Goal: Task Accomplishment & Management: Manage account settings

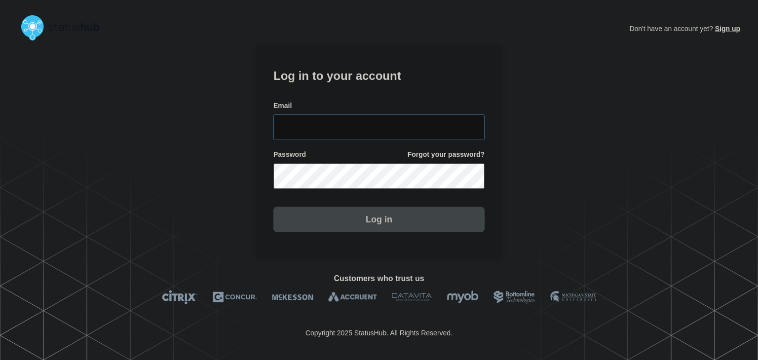
type input "amanda.mckeehan@conexon.us"
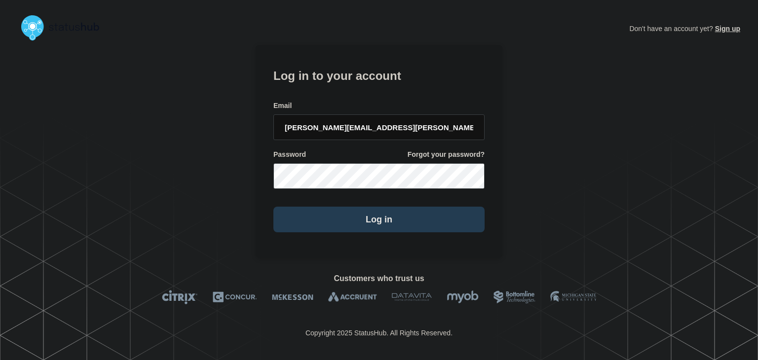
click at [336, 213] on button "Log in" at bounding box center [378, 220] width 211 height 26
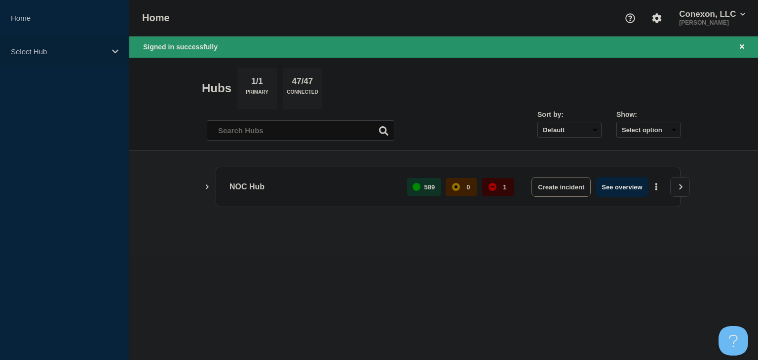
click at [55, 55] on p "Select Hub" at bounding box center [58, 51] width 95 height 8
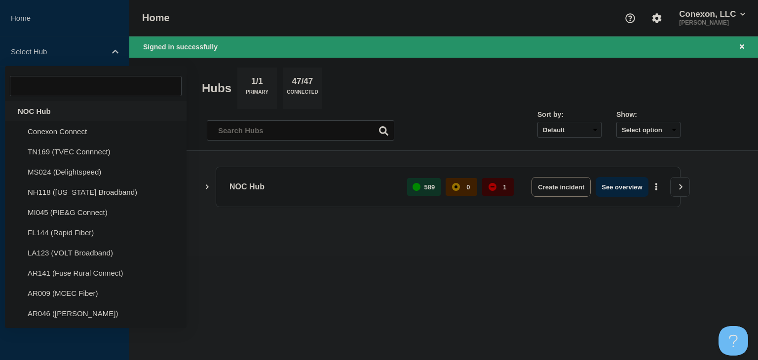
click at [38, 111] on div "NOC Hub" at bounding box center [96, 111] width 182 height 20
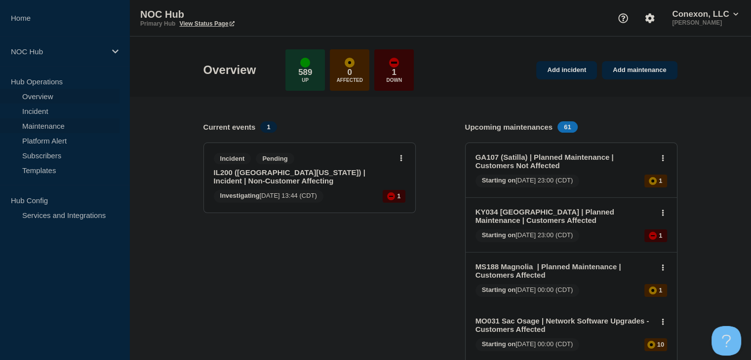
click at [34, 126] on link "Maintenance" at bounding box center [59, 125] width 119 height 15
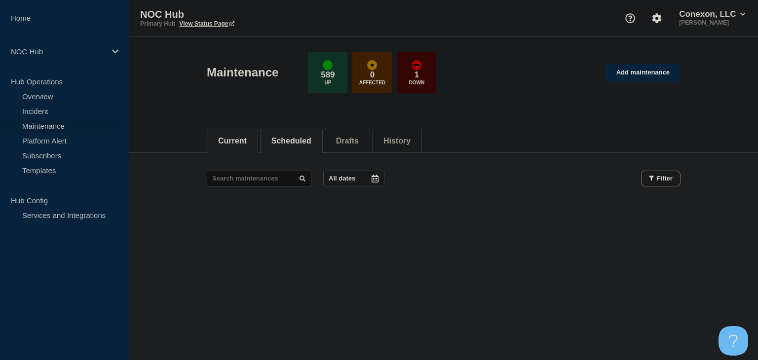
click at [299, 137] on button "Scheduled" at bounding box center [291, 141] width 40 height 9
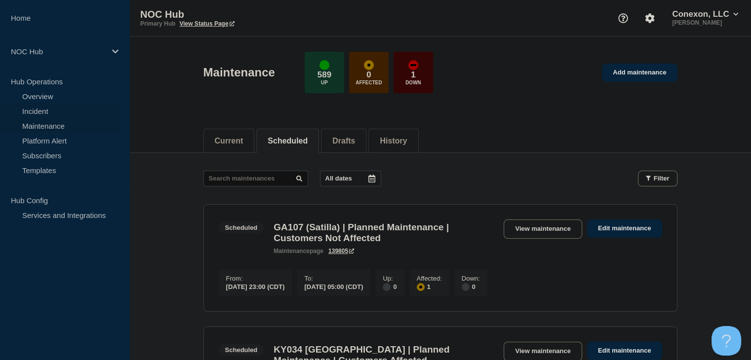
click at [61, 109] on link "Incident" at bounding box center [59, 111] width 119 height 15
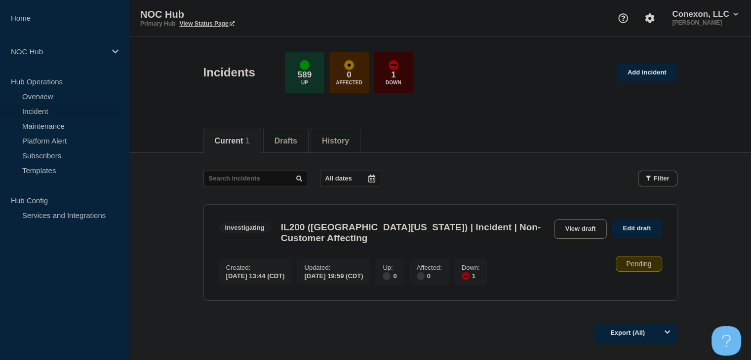
scroll to position [49, 0]
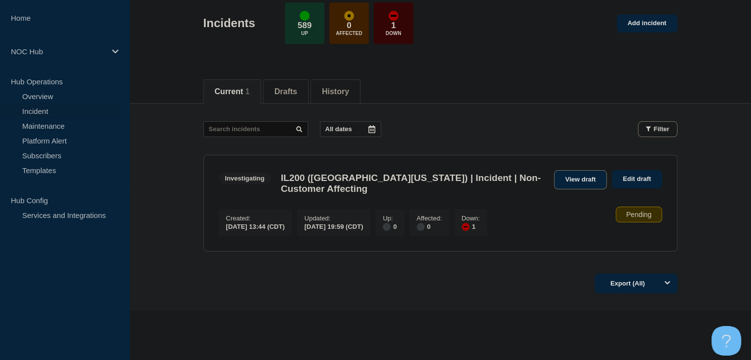
click at [590, 177] on link "View draft" at bounding box center [580, 179] width 53 height 19
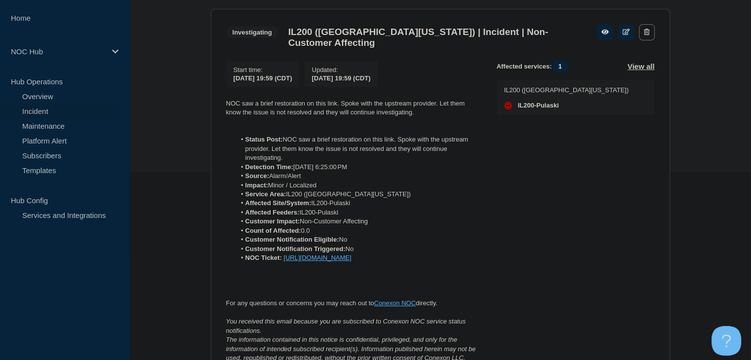
scroll to position [23, 0]
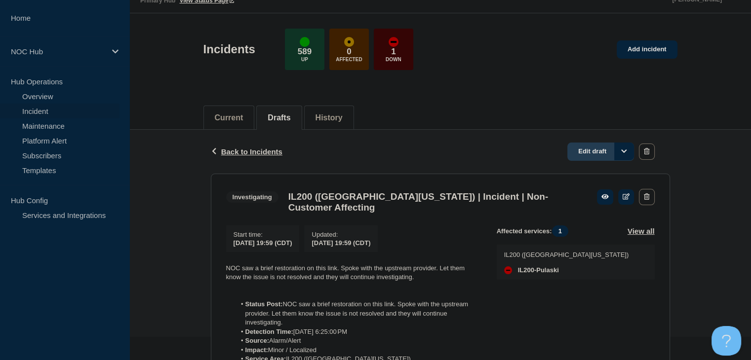
click at [593, 157] on link "Edit draft" at bounding box center [600, 152] width 67 height 18
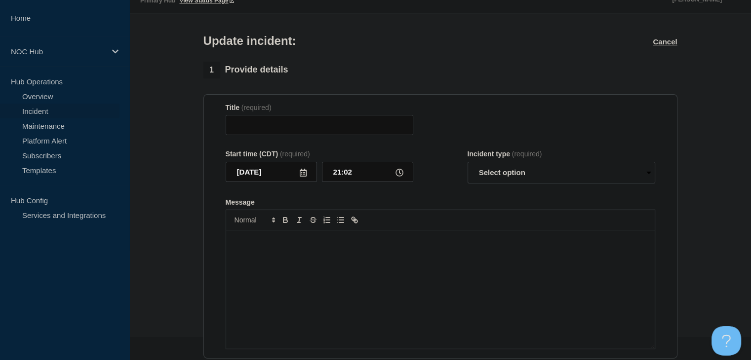
type input "IL200 (Southern Illinois) | Incident | Non-Customer Affecting"
type input "19:59"
select select "investigating"
radio input "false"
radio input "true"
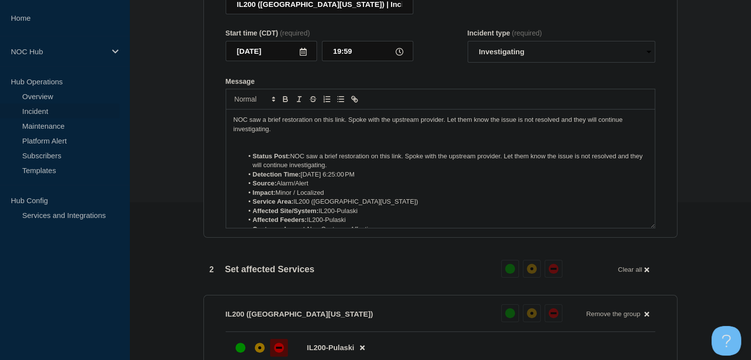
scroll to position [171, 0]
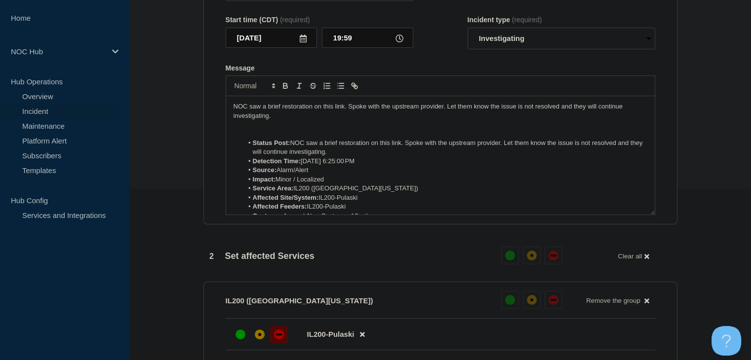
drag, startPoint x: 345, startPoint y: 156, endPoint x: 237, endPoint y: 139, distance: 109.9
click at [237, 139] on div "NOC saw a brief restoration on this link. Spoke with the upstream provider. Let…" at bounding box center [440, 155] width 428 height 118
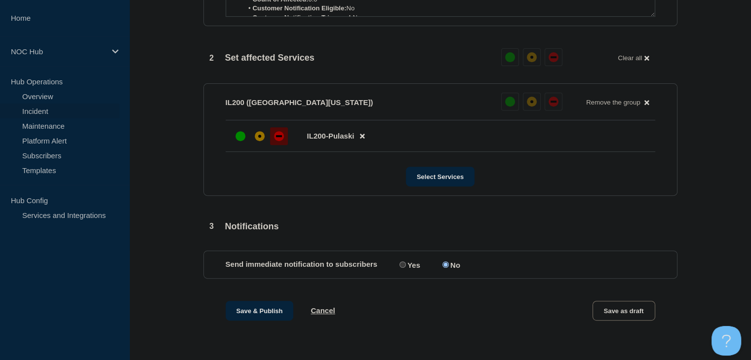
scroll to position [377, 0]
click at [255, 306] on button "Save & Publish" at bounding box center [260, 311] width 68 height 20
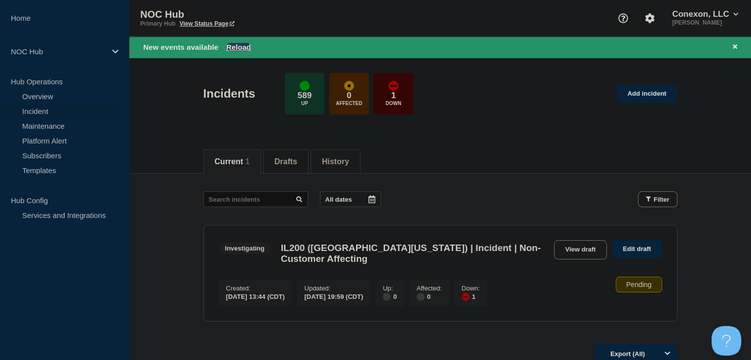
click at [237, 48] on button "Reload" at bounding box center [238, 47] width 25 height 8
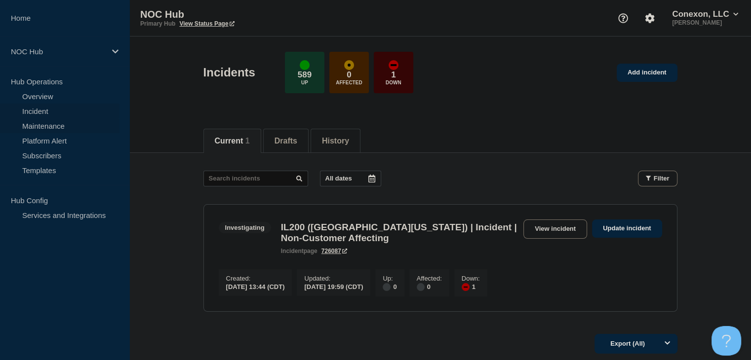
click at [54, 125] on link "Maintenance" at bounding box center [59, 125] width 119 height 15
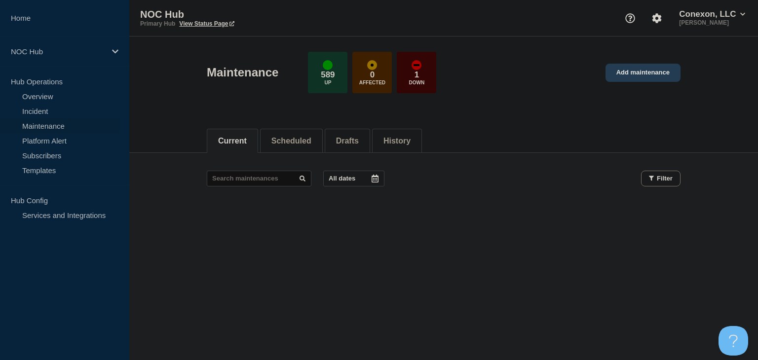
click at [647, 75] on link "Add maintenance" at bounding box center [642, 73] width 75 height 18
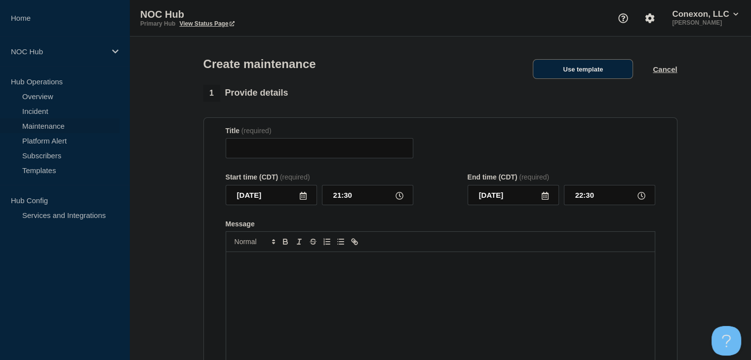
click at [568, 68] on button "Use template" at bounding box center [582, 69] width 100 height 20
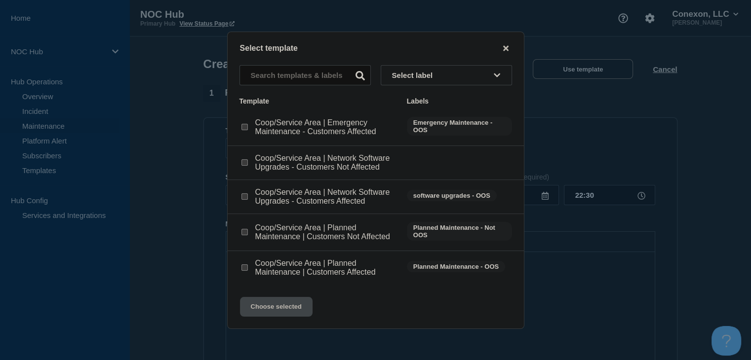
click at [249, 164] on div at bounding box center [244, 163] width 10 height 10
click at [244, 165] on input "Coop/Service Area | Network Software Upgrades - Customers Not Affected checkbox" at bounding box center [244, 162] width 6 height 6
checkbox input "true"
click at [279, 312] on button "Choose selected" at bounding box center [276, 307] width 73 height 20
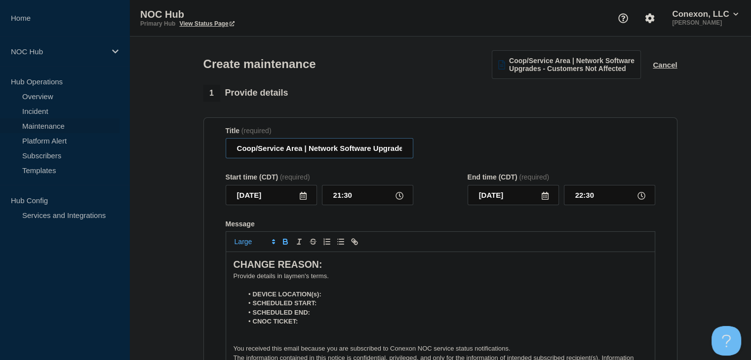
drag, startPoint x: 302, startPoint y: 153, endPoint x: 213, endPoint y: 154, distance: 88.8
click at [213, 154] on section "Title (required) Coop/Service Area | Network Software Upgrades - Customers Not …" at bounding box center [440, 258] width 474 height 283
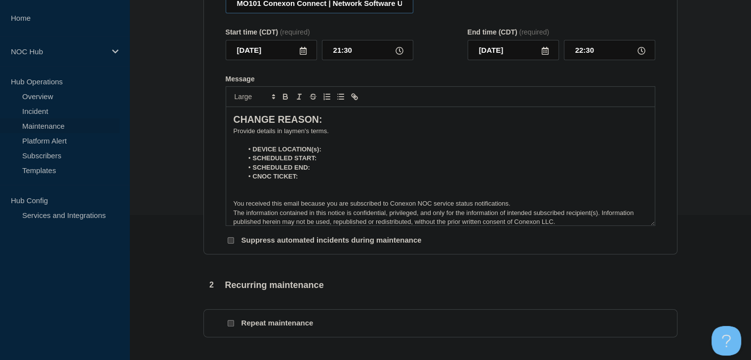
scroll to position [148, 0]
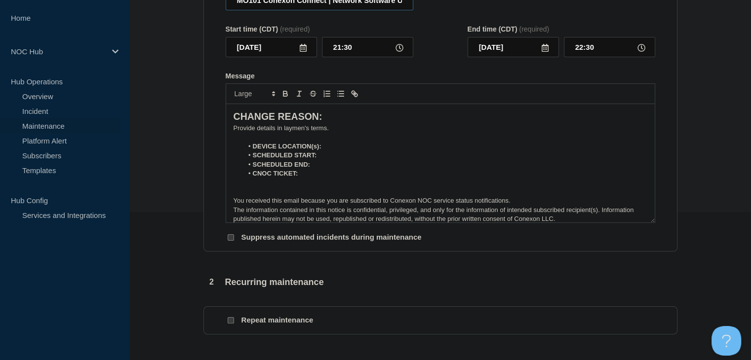
type input "MO101 Conexon Connect | Network Software Upgrades - Customers Not Affected"
click at [302, 48] on icon at bounding box center [303, 48] width 7 height 8
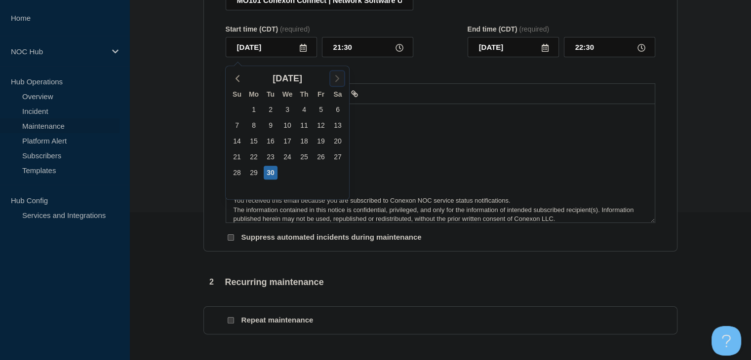
click at [332, 77] on icon "button" at bounding box center [337, 79] width 12 height 12
click at [284, 109] on div "1" at bounding box center [287, 110] width 14 height 14
type input "2025-10-01"
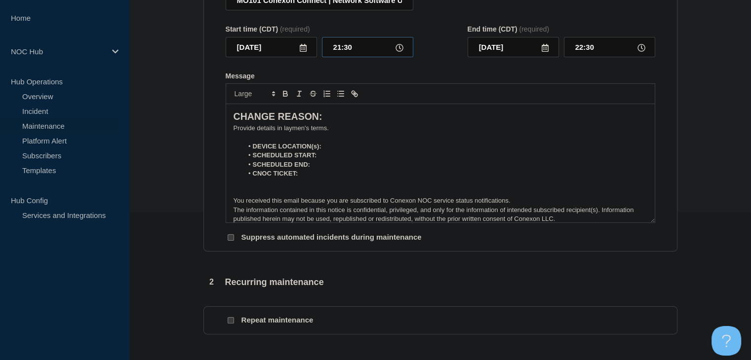
click at [340, 49] on input "21:30" at bounding box center [367, 47] width 91 height 20
type input "00:00"
click at [580, 57] on input "01:00" at bounding box center [609, 47] width 91 height 20
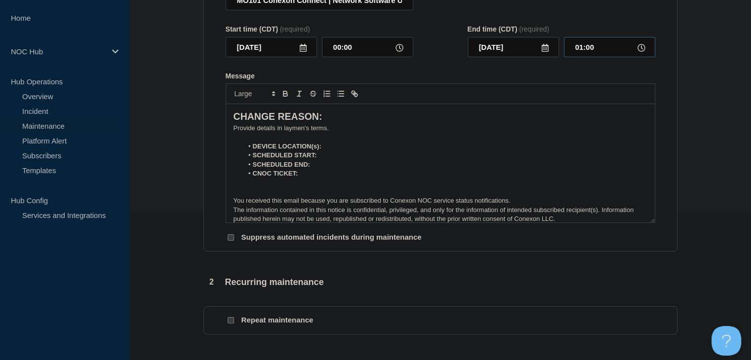
click at [580, 57] on input "01:00" at bounding box center [609, 47] width 91 height 20
type input "02:00"
click at [358, 149] on li "DEVICE LOCATION(s):" at bounding box center [445, 146] width 404 height 9
click at [357, 158] on li "SCHEDULED START:" at bounding box center [445, 155] width 404 height 9
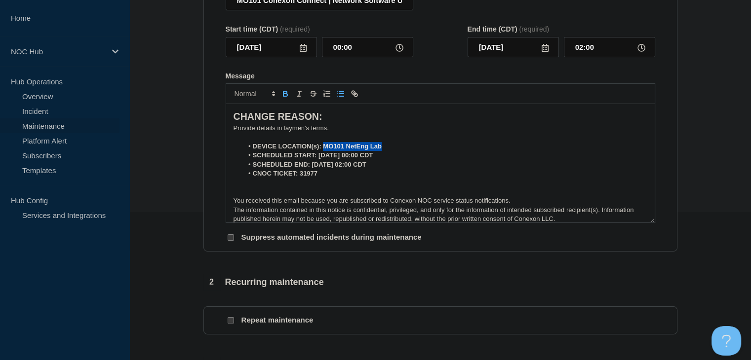
drag, startPoint x: 387, startPoint y: 148, endPoint x: 324, endPoint y: 150, distance: 62.7
click at [324, 150] on li "DEVICE LOCATION(s): MO101 NetEng Lab" at bounding box center [445, 146] width 404 height 9
click at [286, 94] on icon "Toggle bold text" at bounding box center [284, 92] width 3 height 2
drag, startPoint x: 392, startPoint y: 158, endPoint x: 317, endPoint y: 157, distance: 75.0
click at [317, 157] on li "SCHEDULED START: 10-01-2025, 00:00 CDT" at bounding box center [445, 155] width 404 height 9
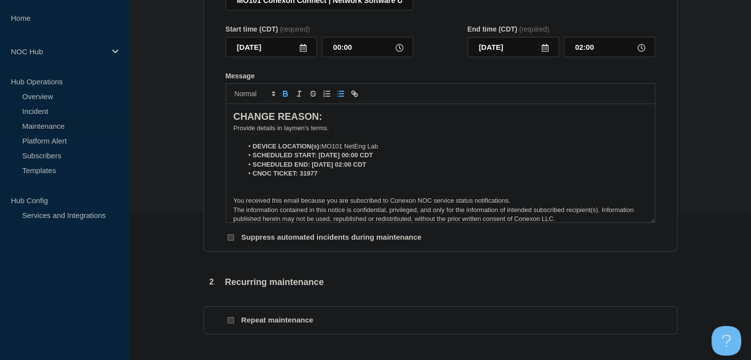
click at [291, 100] on button "Toggle bold text" at bounding box center [285, 94] width 14 height 12
drag, startPoint x: 385, startPoint y: 168, endPoint x: 310, endPoint y: 170, distance: 74.5
click at [310, 169] on li "SCHEDULED END: 10-01-2025, 02:00 CDT" at bounding box center [445, 164] width 404 height 9
click at [284, 96] on icon "Toggle bold text" at bounding box center [285, 95] width 4 height 2
drag, startPoint x: 325, startPoint y: 180, endPoint x: 299, endPoint y: 179, distance: 25.7
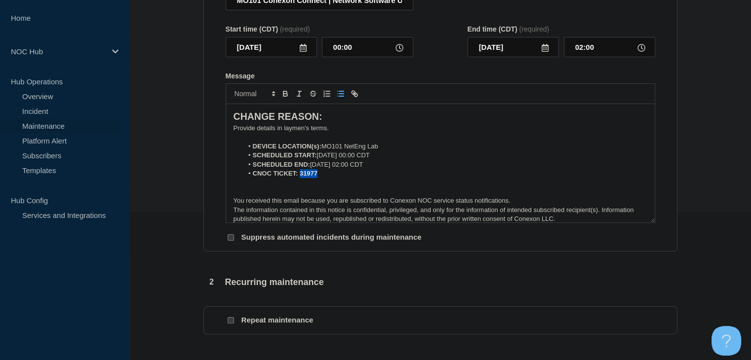
click at [299, 178] on li "CNOC TICKET: 31977" at bounding box center [445, 173] width 404 height 9
click at [285, 94] on icon "Toggle bold text" at bounding box center [285, 93] width 9 height 9
click at [281, 133] on p "﻿Provide details in laymen's terms." at bounding box center [440, 128] width 414 height 9
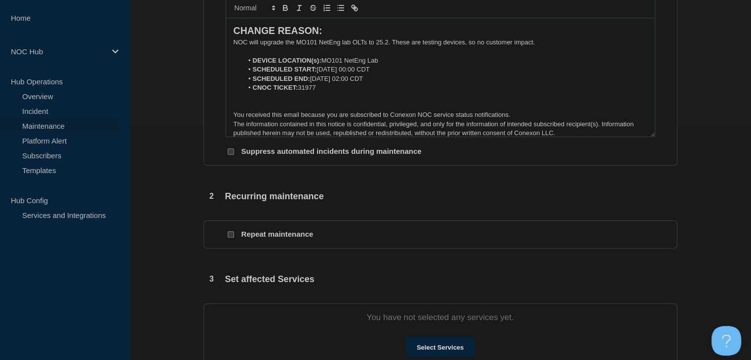
scroll to position [296, 0]
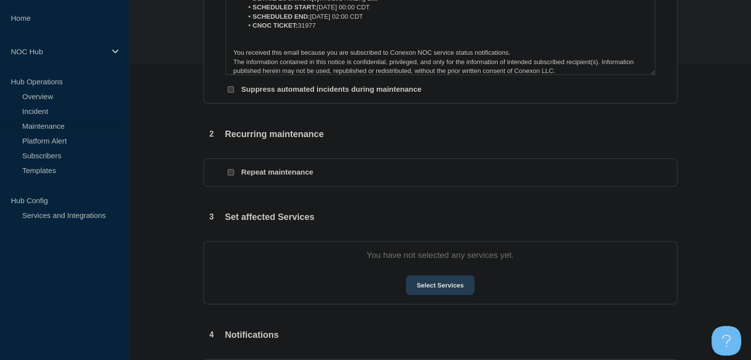
click at [443, 287] on button "Select Services" at bounding box center [440, 285] width 69 height 20
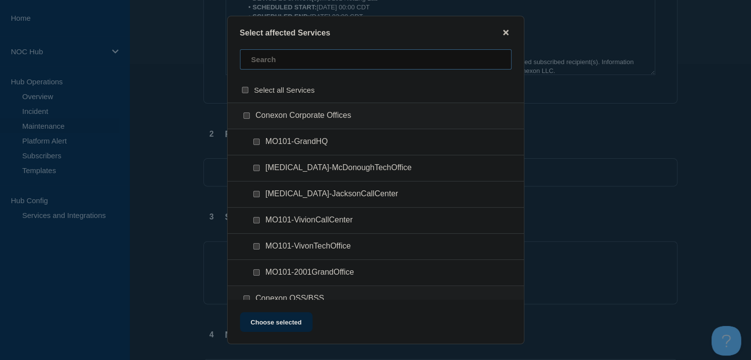
click at [295, 69] on input "text" at bounding box center [375, 59] width 271 height 20
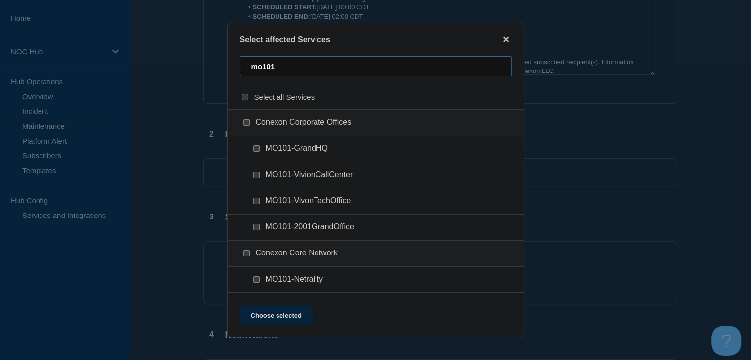
type input "mo101"
click at [257, 204] on input "MO101-VivonTechOffice checkbox" at bounding box center [256, 201] width 6 height 6
checkbox input "true"
click at [286, 314] on button "Choose selected" at bounding box center [276, 315] width 73 height 20
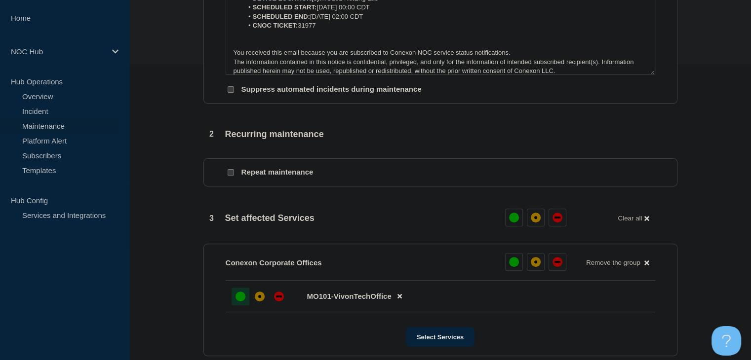
click at [242, 302] on div "up" at bounding box center [240, 297] width 10 height 10
click at [258, 302] on div "affected" at bounding box center [260, 297] width 10 height 10
click at [241, 302] on div "up" at bounding box center [240, 297] width 10 height 10
click at [247, 304] on div at bounding box center [240, 297] width 18 height 18
click at [253, 305] on div at bounding box center [260, 297] width 18 height 18
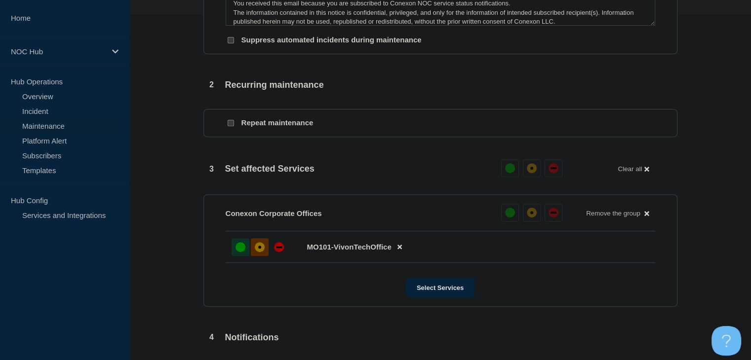
click at [243, 250] on div "up" at bounding box center [240, 247] width 10 height 10
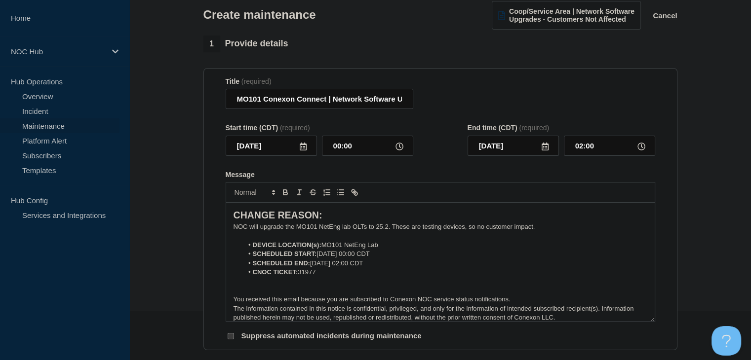
scroll to position [493, 0]
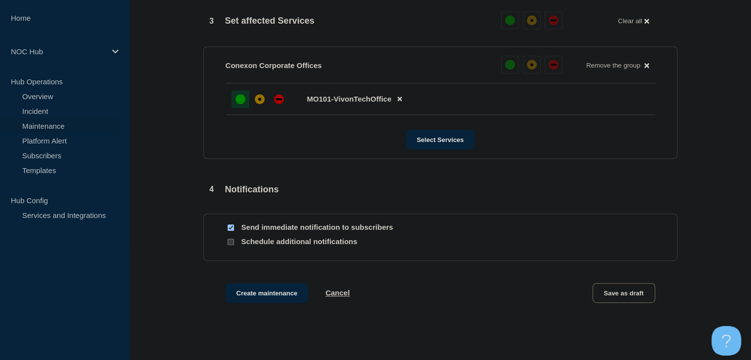
click at [233, 231] on input "Send immediate notification to subscribers" at bounding box center [230, 228] width 6 height 6
checkbox input "false"
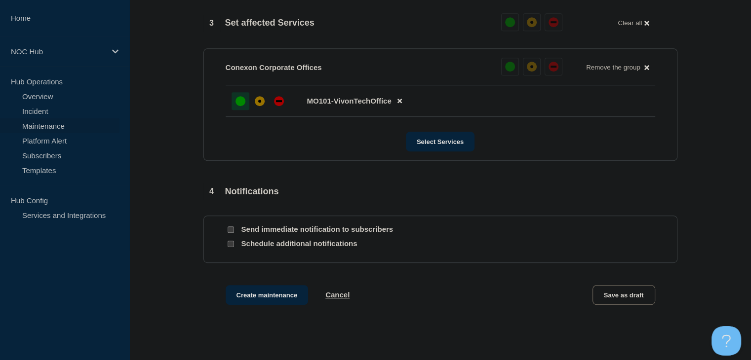
scroll to position [555, 0]
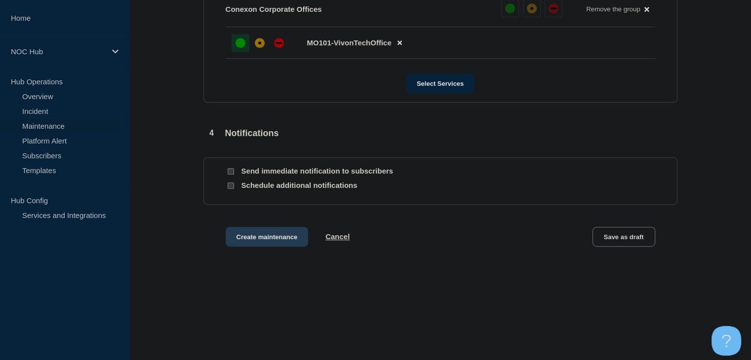
click at [282, 242] on button "Create maintenance" at bounding box center [267, 237] width 83 height 20
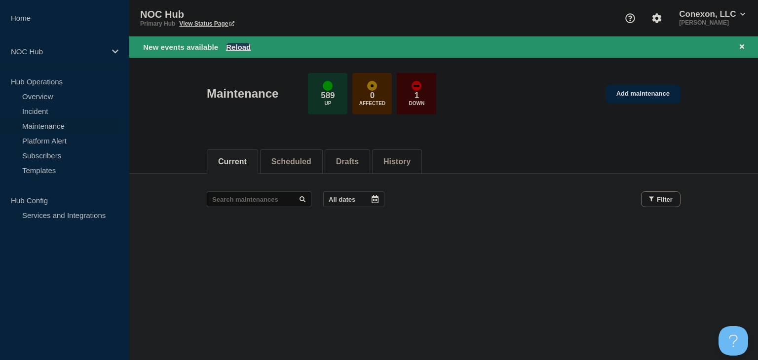
click at [239, 44] on button "Reload" at bounding box center [238, 47] width 25 height 8
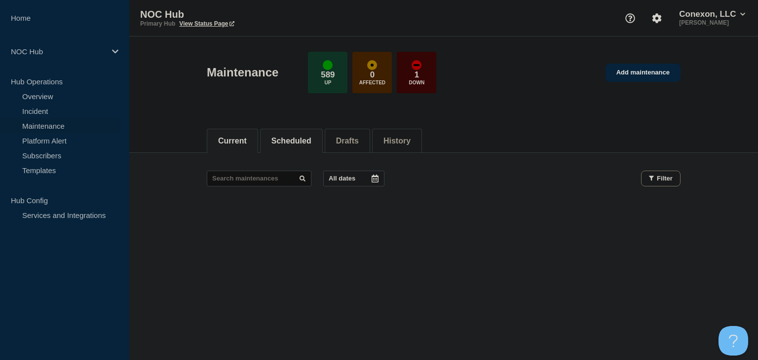
click at [296, 144] on button "Scheduled" at bounding box center [291, 141] width 40 height 9
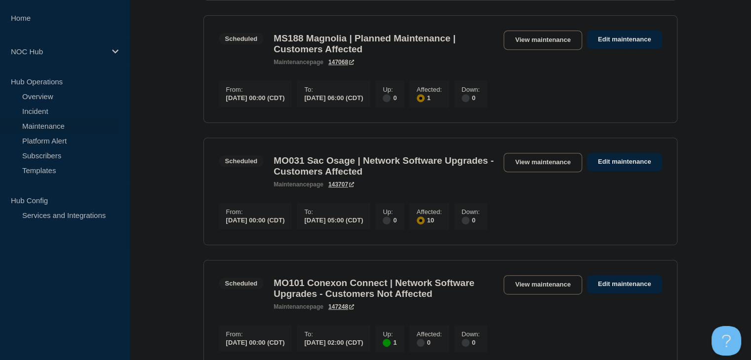
scroll to position [493, 0]
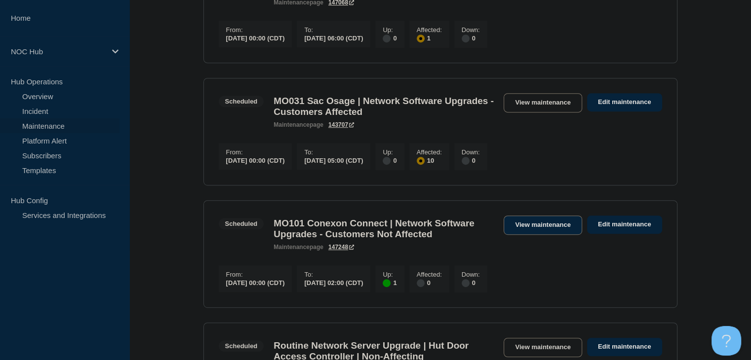
click at [526, 235] on link "View maintenance" at bounding box center [542, 225] width 78 height 19
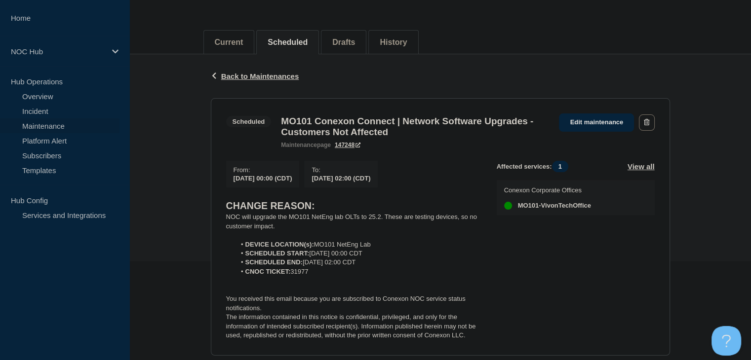
scroll to position [148, 0]
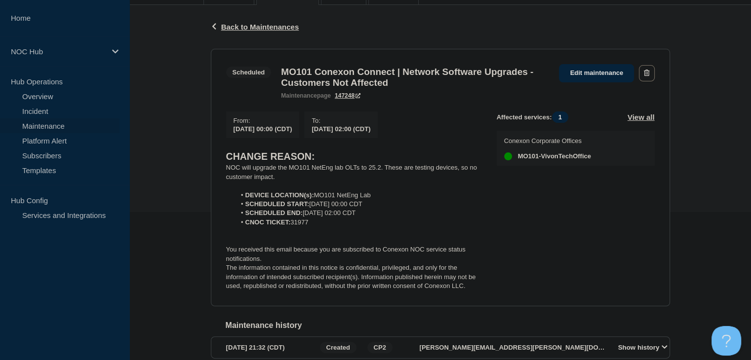
click at [316, 82] on h3 "MO101 Conexon Connect | Network Software Upgrades - Customers Not Affected" at bounding box center [415, 78] width 268 height 22
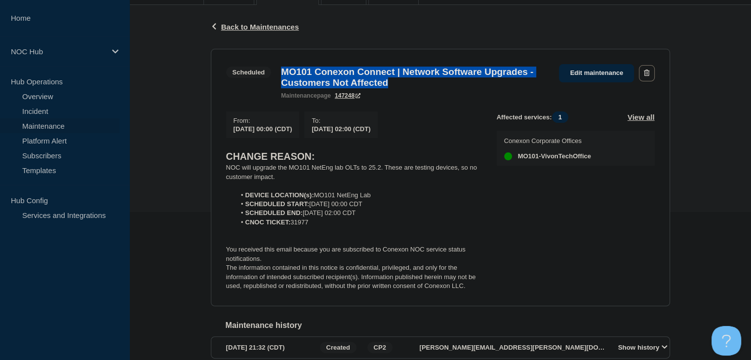
click at [316, 82] on h3 "MO101 Conexon Connect | Network Software Upgrades - Customers Not Affected" at bounding box center [415, 78] width 268 height 22
copy h3 "MO101 Conexon Connect | Network Software Upgrades - Customers Not Affected"
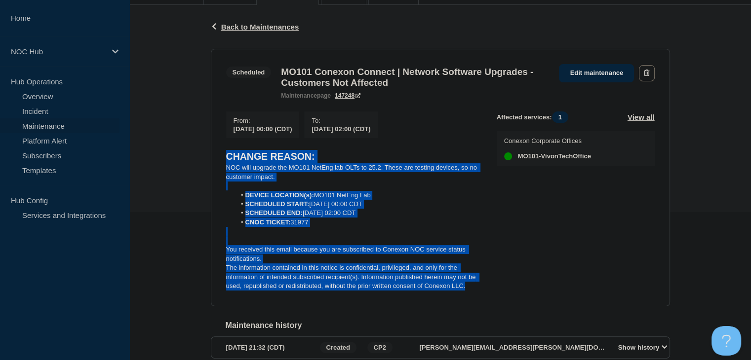
drag, startPoint x: 473, startPoint y: 292, endPoint x: 222, endPoint y: 168, distance: 279.8
click at [222, 168] on section "Scheduled MO101 Conexon Connect | Network Software Upgrades - Customers Not Aff…" at bounding box center [440, 178] width 459 height 258
copy div "CHANGE REASON: NOC will upgrade the MO101 NetEng lab OLTs to 25.2. These are te…"
drag, startPoint x: 155, startPoint y: 149, endPoint x: 129, endPoint y: 133, distance: 30.7
click at [155, 149] on div "Back Back to Maintenances Scheduled MO101 Conexon Connect | Network Software Up…" at bounding box center [439, 197] width 621 height 385
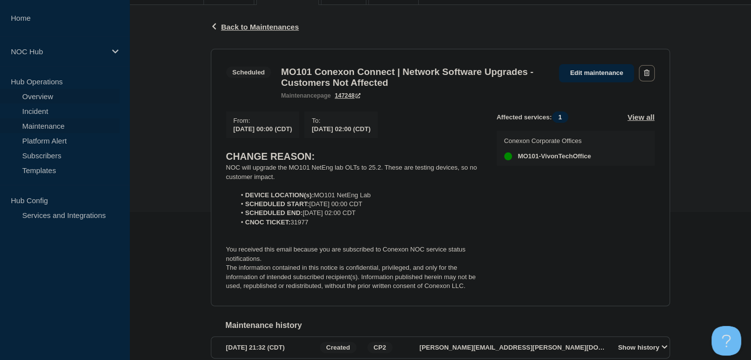
click at [58, 92] on link "Overview" at bounding box center [59, 96] width 119 height 15
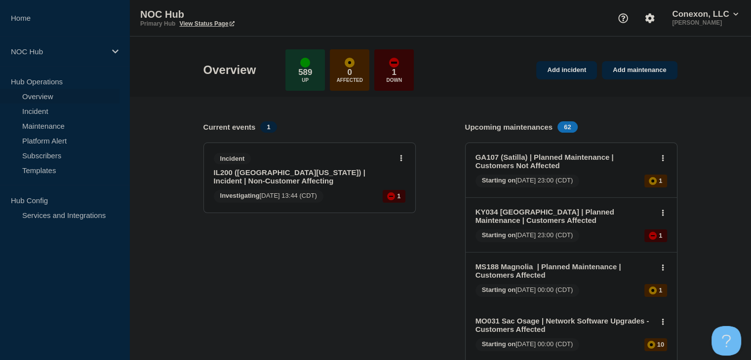
click at [247, 174] on link "IL200 (Southern Illinois) | Incident | Non-Customer Affecting" at bounding box center [303, 176] width 178 height 17
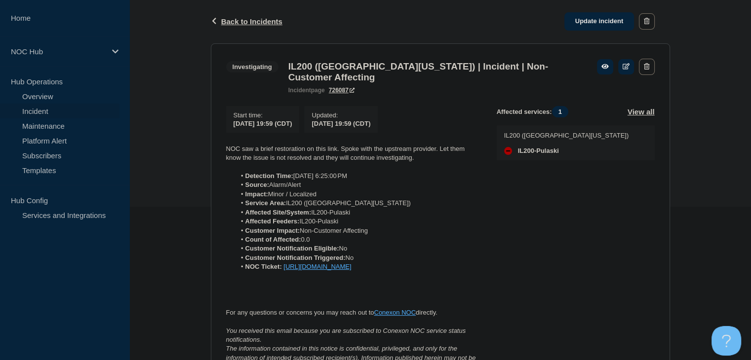
scroll to position [148, 0]
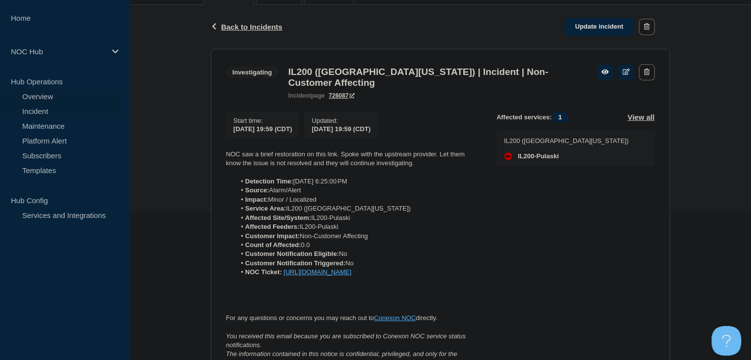
click at [60, 95] on link "Overview" at bounding box center [59, 96] width 119 height 15
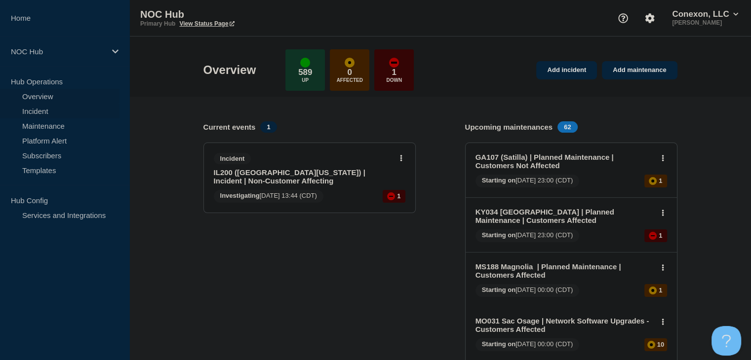
click at [39, 111] on link "Incident" at bounding box center [59, 111] width 119 height 15
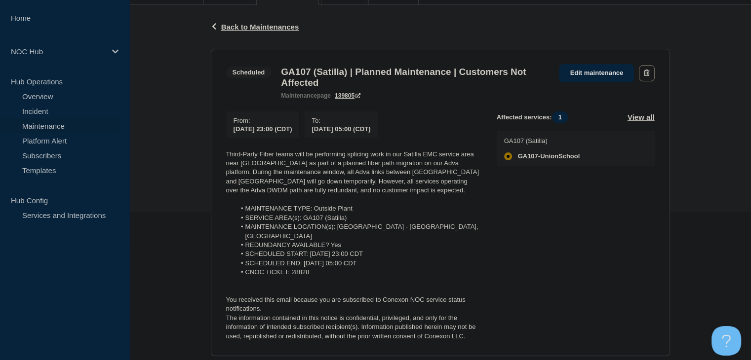
scroll to position [197, 0]
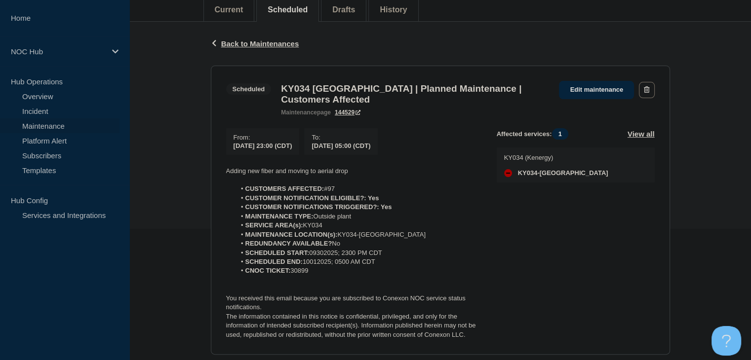
scroll to position [148, 0]
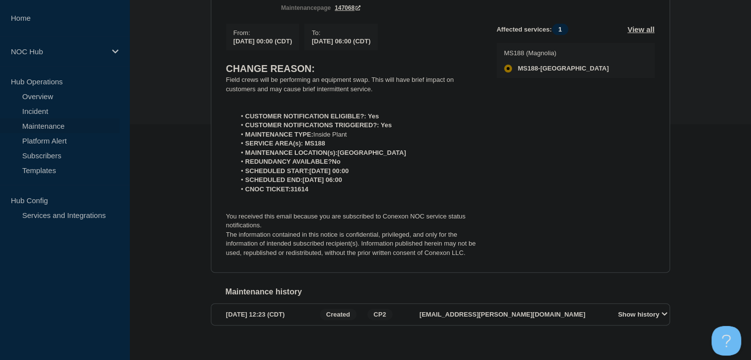
scroll to position [247, 0]
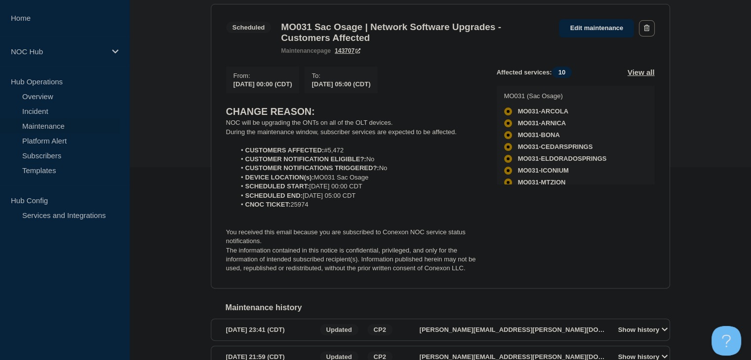
scroll to position [197, 0]
